Goal: Ask a question

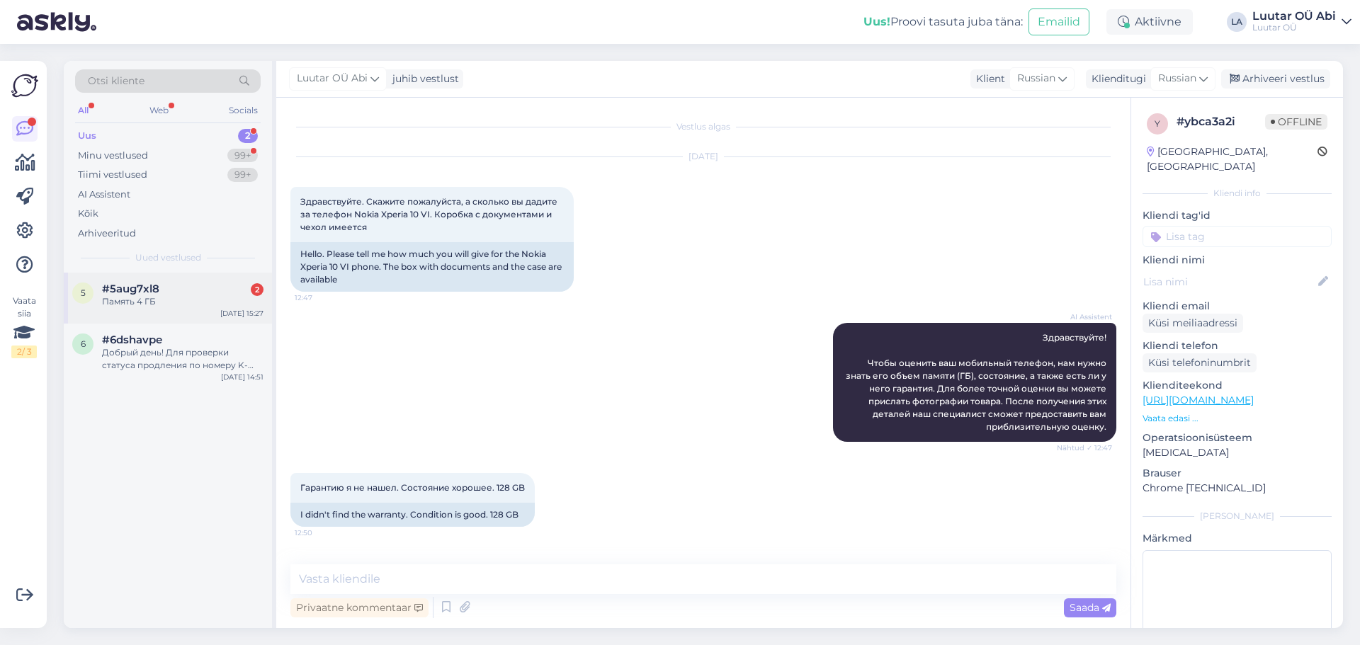
drag, startPoint x: 0, startPoint y: 0, endPoint x: 192, endPoint y: 298, distance: 354.6
click at [192, 298] on div "Память 4 ГБ" at bounding box center [182, 301] width 161 height 13
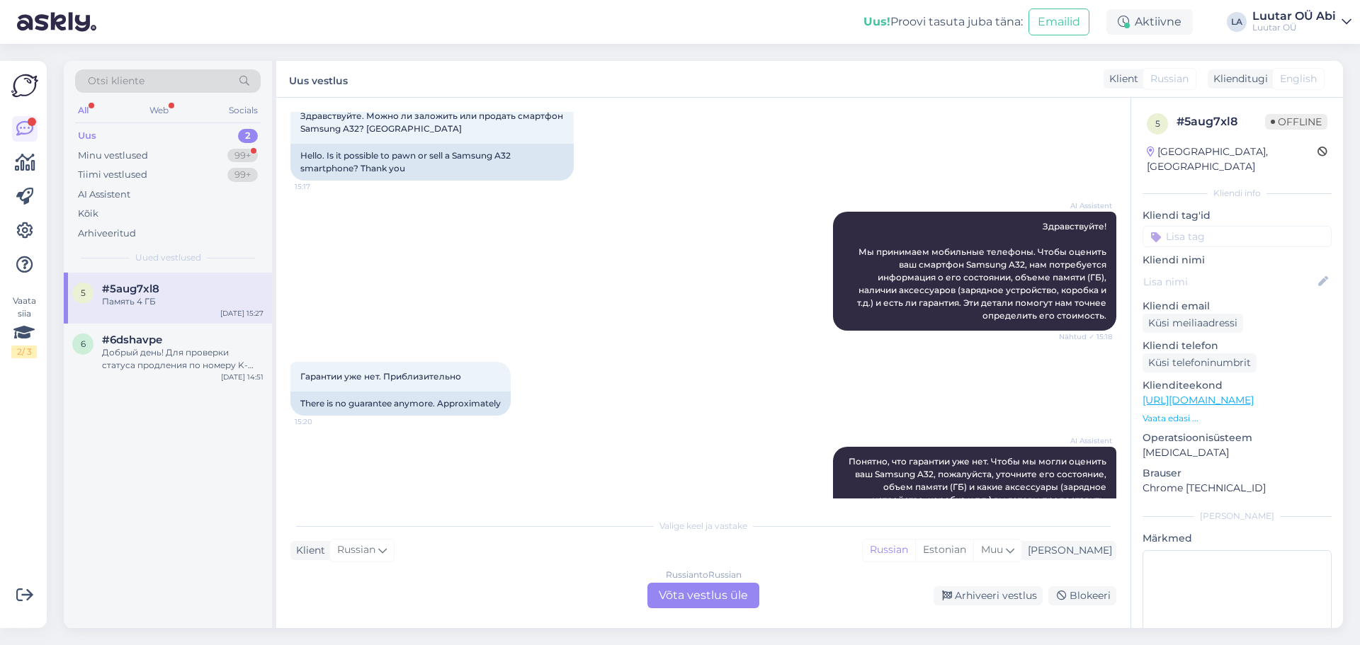
scroll to position [75, 0]
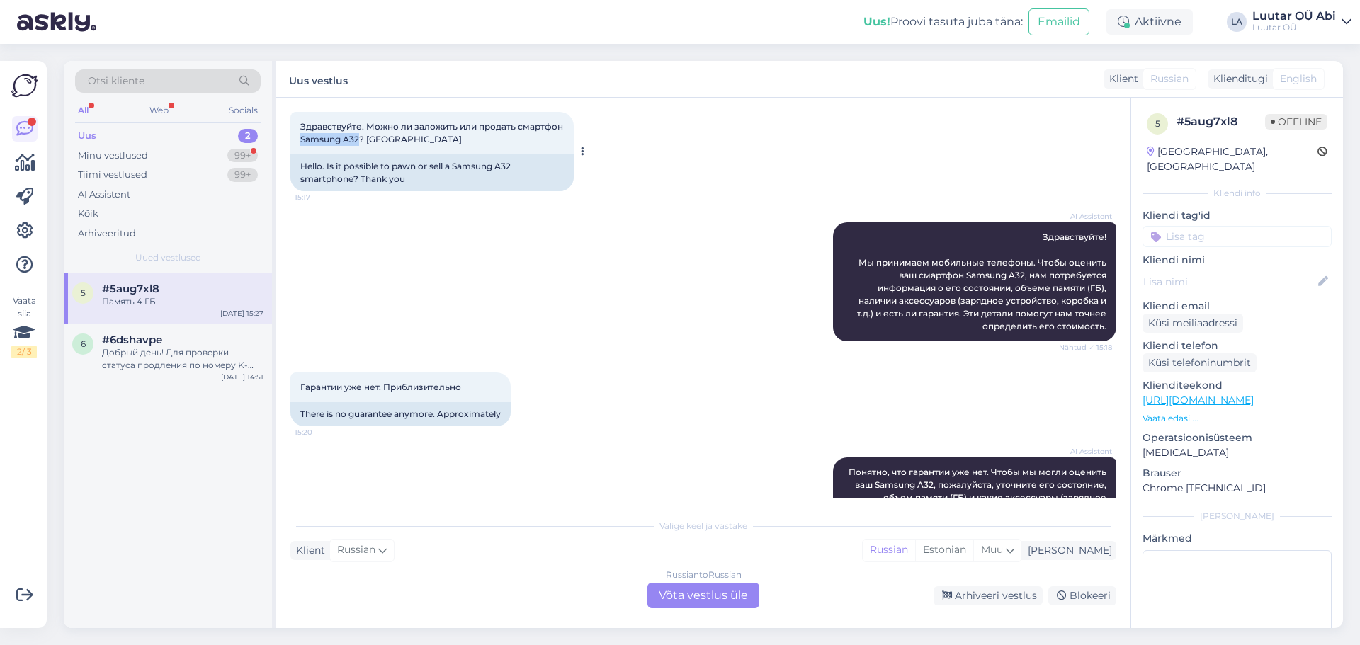
drag, startPoint x: 296, startPoint y: 144, endPoint x: 362, endPoint y: 142, distance: 65.9
click at [362, 142] on div "Здравствуйте. Можно ли заложить или продать смартфон Samsung A32? Спасибо 15:17" at bounding box center [431, 133] width 283 height 42
copy span "Samsung A32"
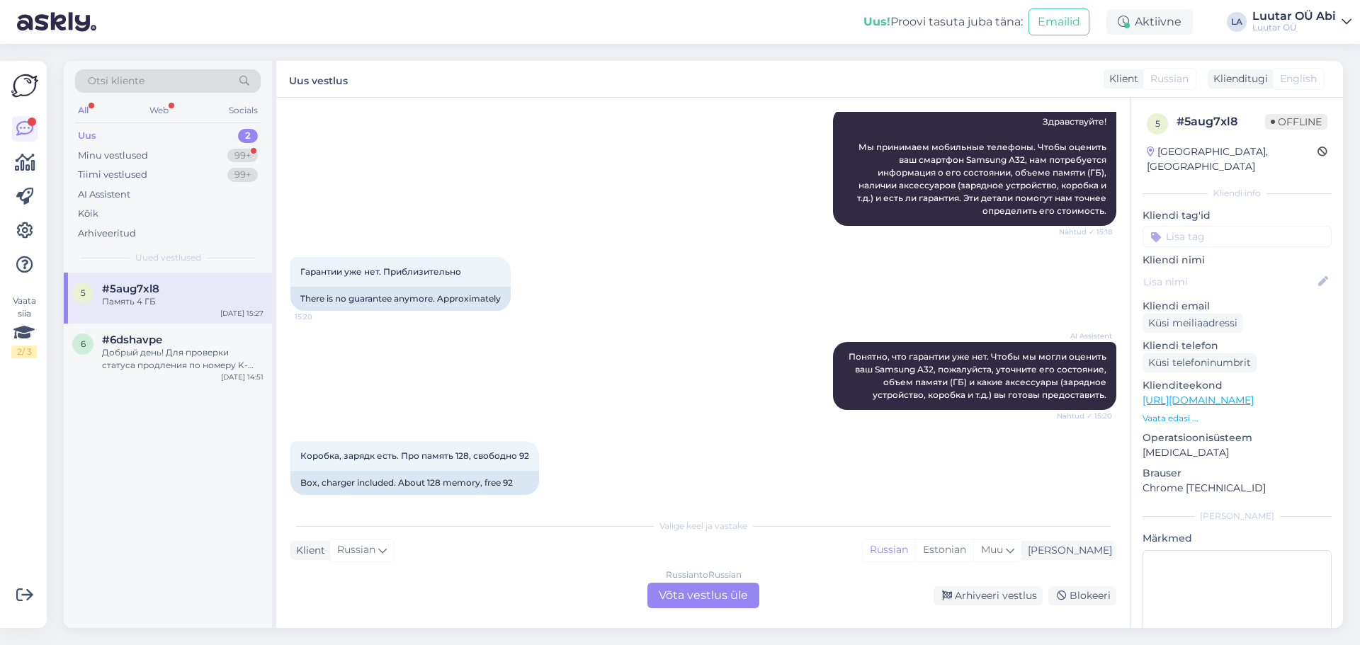
scroll to position [288, 0]
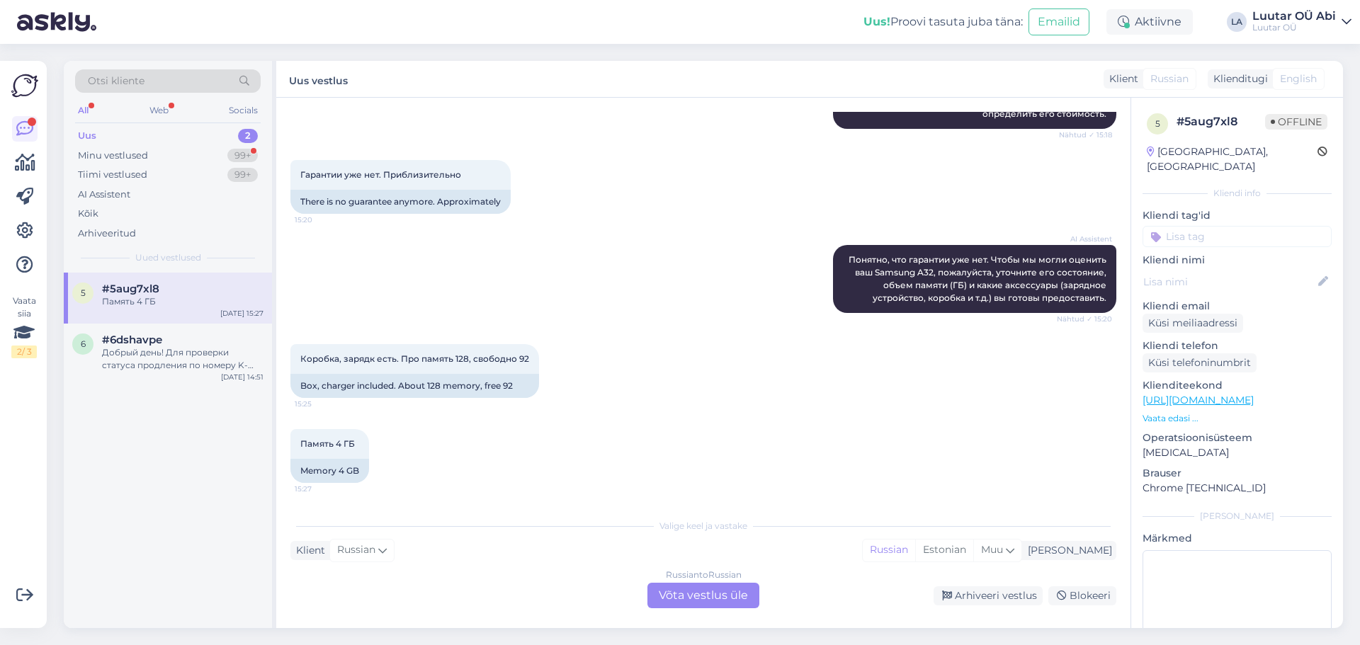
click at [688, 595] on div "Russian to Russian Võta vestlus üle" at bounding box center [703, 595] width 112 height 25
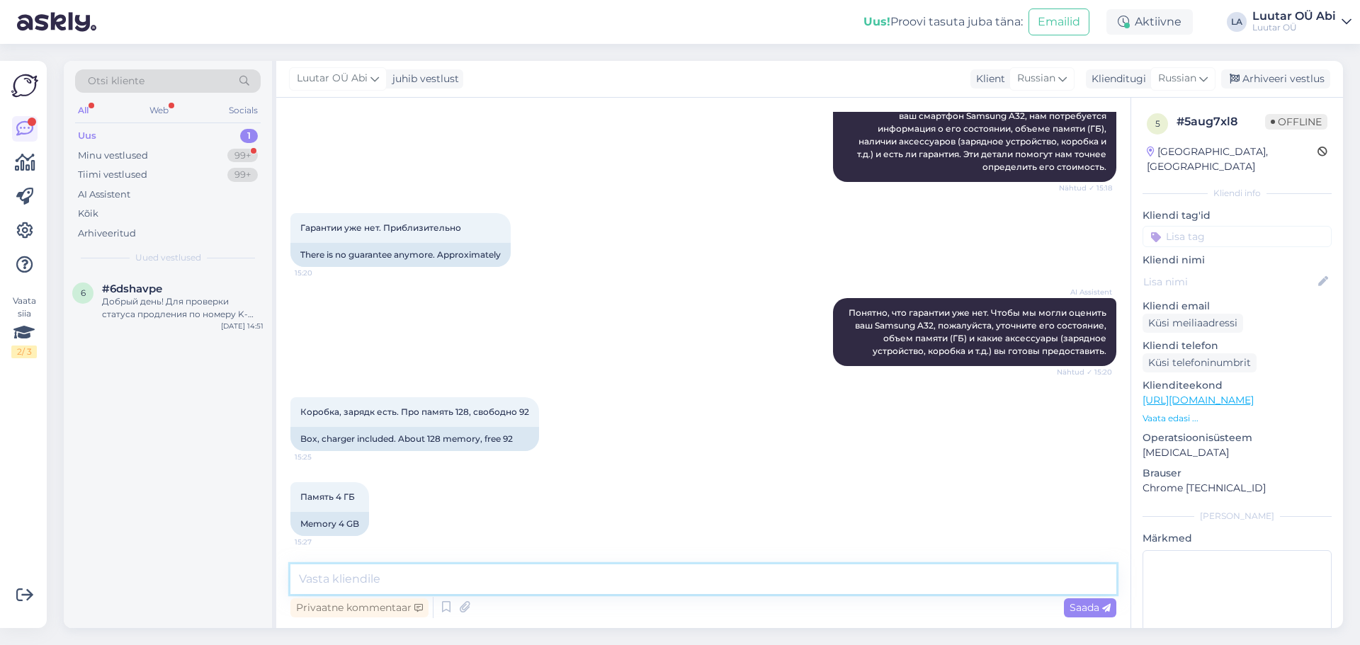
click at [681, 586] on textarea at bounding box center [703, 579] width 826 height 30
click at [176, 309] on div "Добрый день! Для проверки статуса продления по номеру K-19247 мне потребуется п…" at bounding box center [182, 307] width 161 height 25
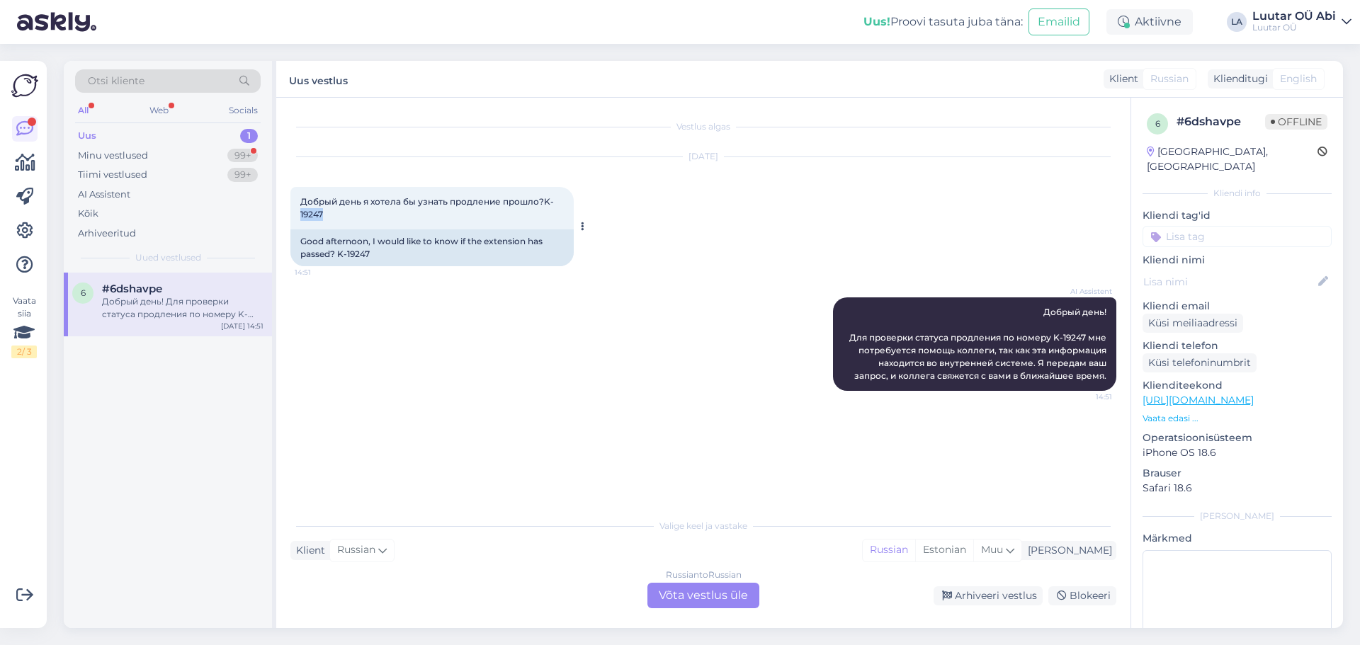
drag, startPoint x: 297, startPoint y: 213, endPoint x: 350, endPoint y: 209, distance: 53.3
click at [350, 209] on div "Добрый день я хотела бы узнать продление прошло?K-19247 14:51" at bounding box center [431, 208] width 283 height 42
drag, startPoint x: 350, startPoint y: 209, endPoint x: 686, endPoint y: 586, distance: 505.6
click at [688, 581] on div "Valige keel ja vastake Klient Russian Mina Russian Estonian Muu Russian to Russ…" at bounding box center [703, 559] width 826 height 97
click at [685, 587] on div "Russian to Russian Võta vestlus üle" at bounding box center [703, 595] width 112 height 25
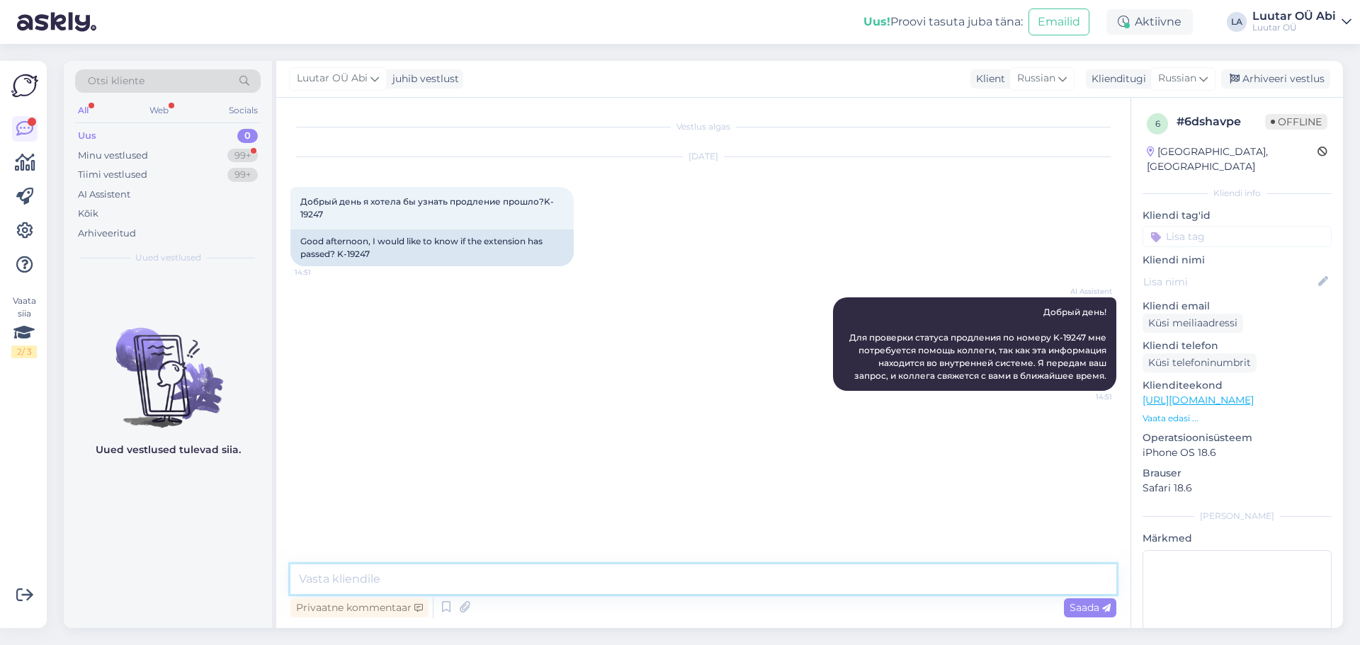
click at [547, 572] on textarea at bounding box center [703, 579] width 826 height 30
type textarea "g"
type textarea "пришлите личный код"
drag, startPoint x: 339, startPoint y: 256, endPoint x: 369, endPoint y: 251, distance: 30.3
click at [369, 251] on div "Good afternoon, I would like to know if the extension has passed? K-19247" at bounding box center [431, 247] width 283 height 37
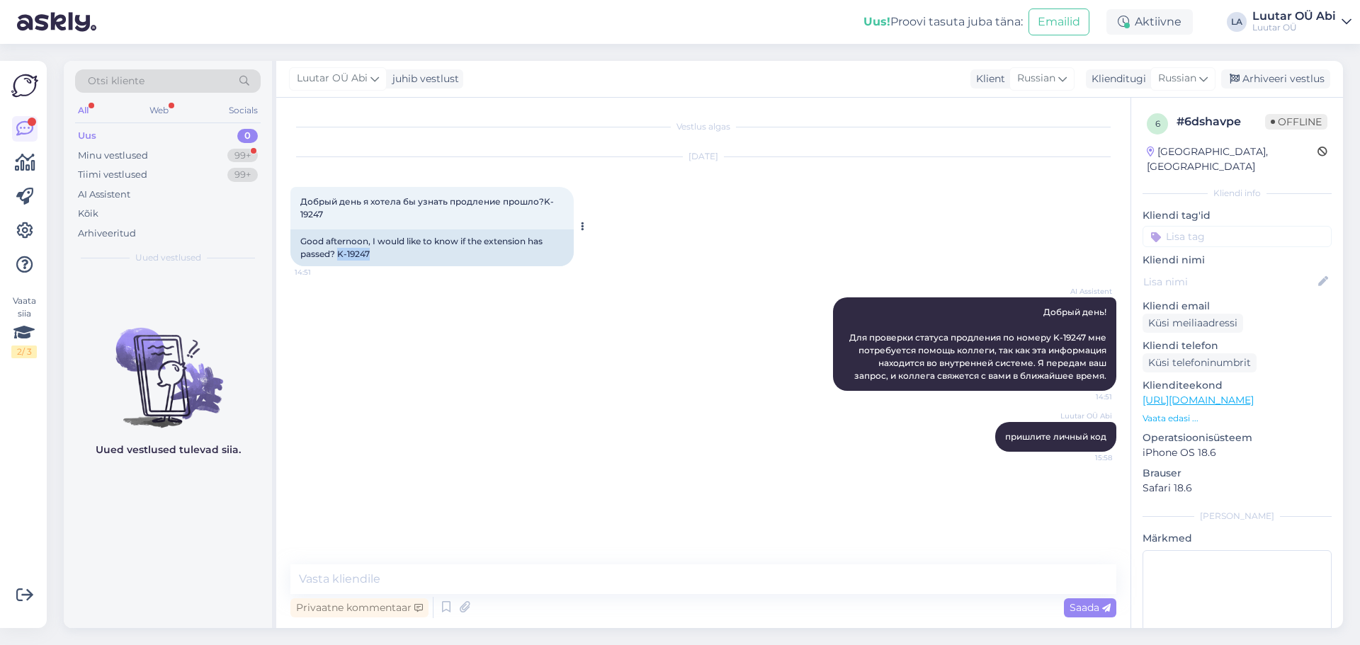
copy div "K-19247"
click at [145, 149] on div "Minu vestlused" at bounding box center [113, 156] width 70 height 14
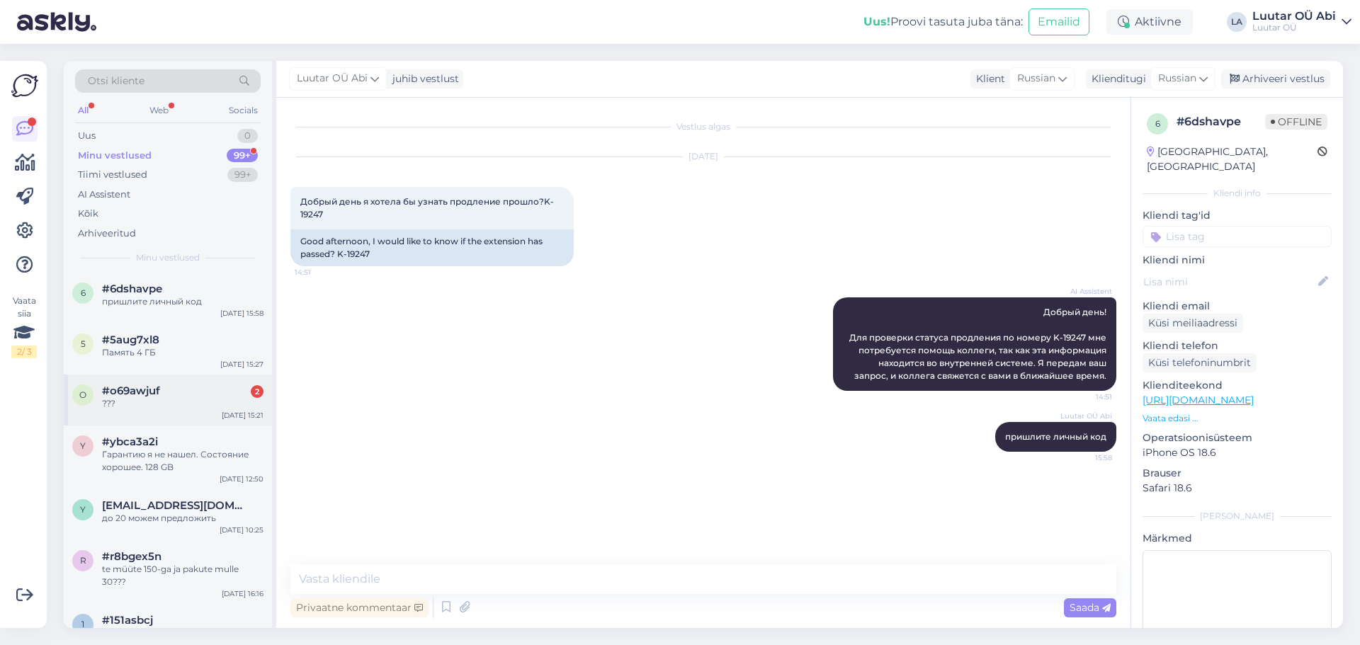
click at [198, 395] on div "#o69awjuf 2" at bounding box center [182, 391] width 161 height 13
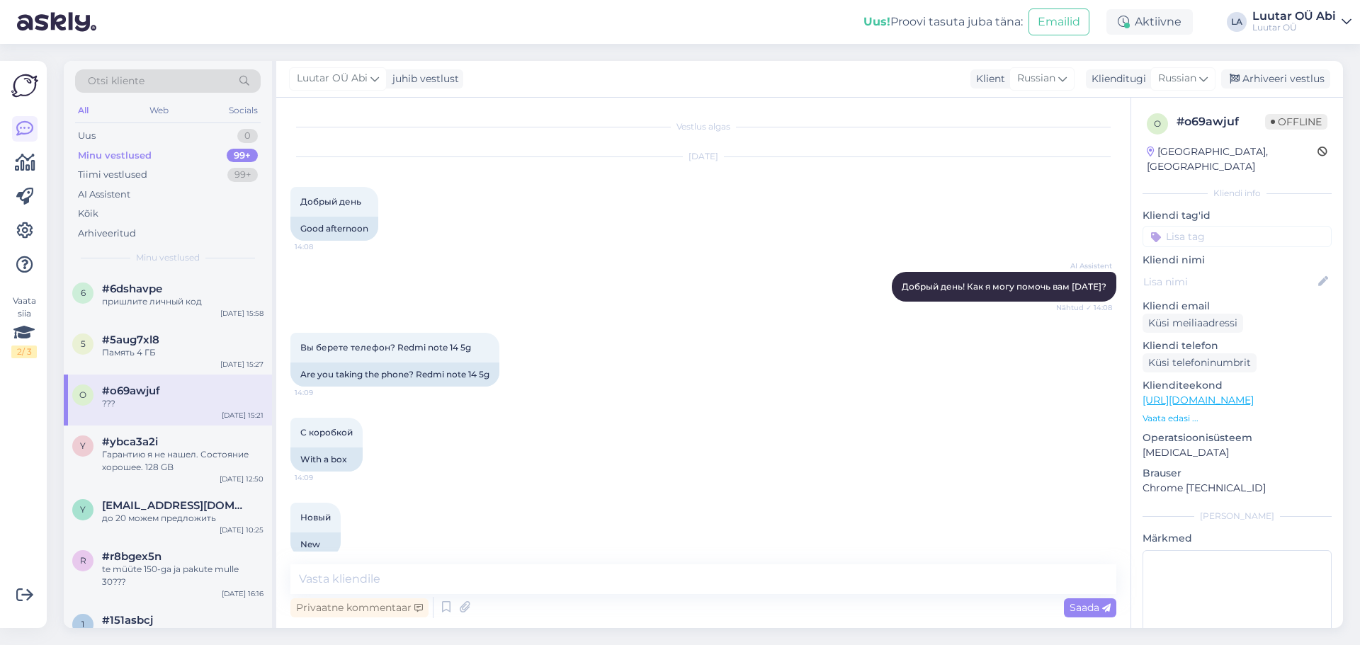
scroll to position [896, 0]
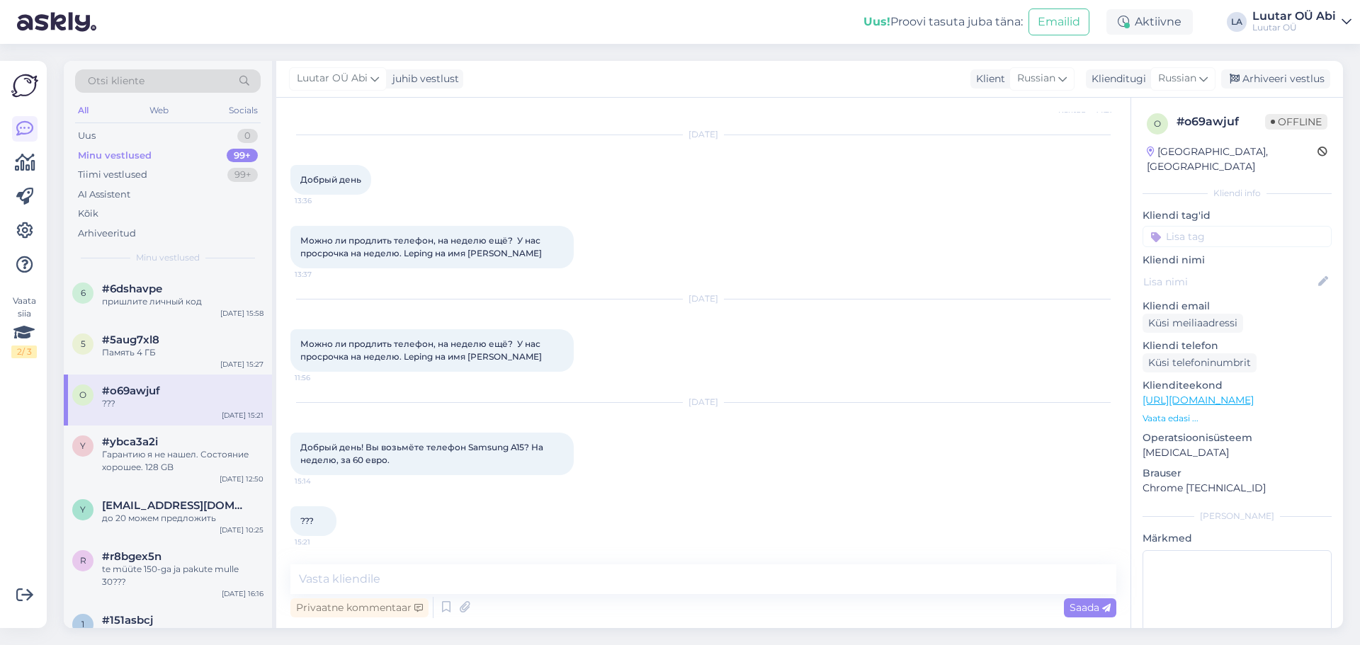
click at [554, 488] on div "[DATE] Добрый день! Вы возьмёте телефон Samsung A15? На неделю, за 60 евро. 15:…" at bounding box center [703, 438] width 826 height 103
